Goal: Task Accomplishment & Management: Complete application form

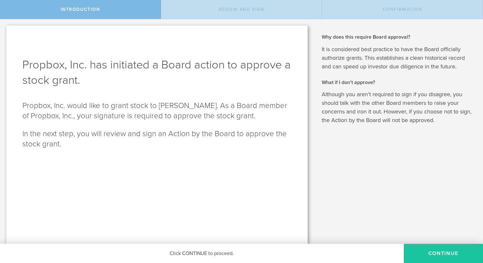
click at [435, 252] on button "Continue" at bounding box center [443, 253] width 79 height 19
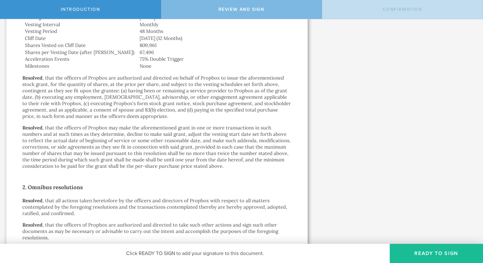
scroll to position [412, 0]
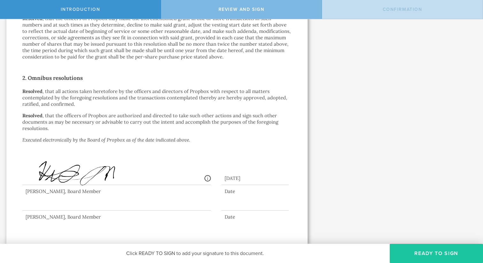
click at [434, 255] on button "Ready to Sign" at bounding box center [436, 253] width 93 height 19
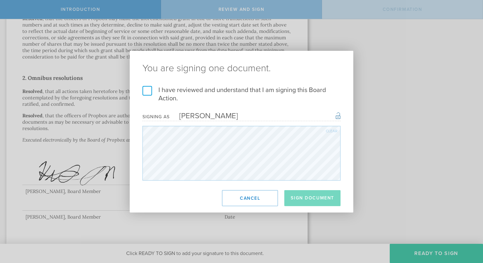
click at [148, 91] on label "I have reviewed and understand that I am signing this Board Action." at bounding box center [242, 94] width 198 height 17
click at [0, 0] on input "I have reviewed and understand that I am signing this Board Action." at bounding box center [0, 0] width 0 height 0
click at [309, 198] on button "Sign Document" at bounding box center [313, 198] width 56 height 16
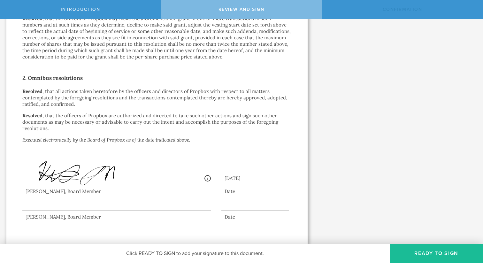
scroll to position [0, 0]
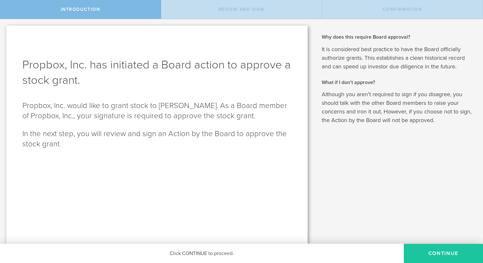
click at [440, 253] on button "Continue" at bounding box center [443, 253] width 79 height 19
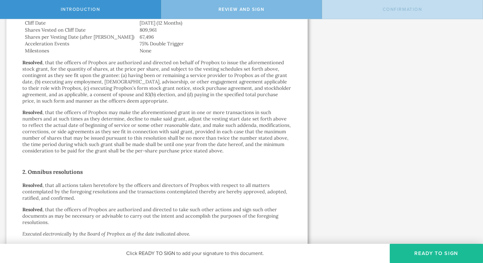
scroll to position [412, 0]
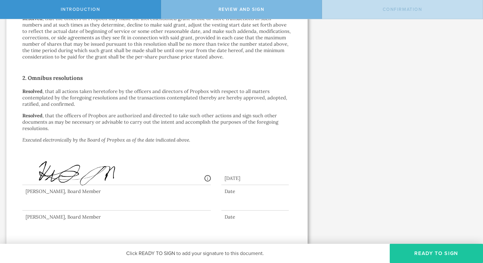
click at [421, 250] on button "Ready to Sign" at bounding box center [436, 253] width 93 height 19
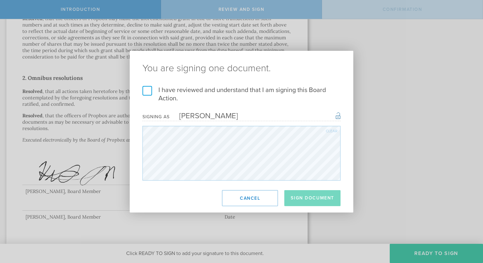
click at [148, 88] on label "I have reviewed and understand that I am signing this Board Action." at bounding box center [242, 94] width 198 height 17
click at [0, 0] on input "I have reviewed and understand that I am signing this Board Action." at bounding box center [0, 0] width 0 height 0
click at [313, 205] on button "Sign Document" at bounding box center [313, 198] width 56 height 16
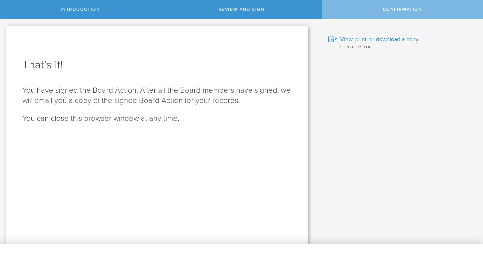
scroll to position [0, 0]
